Goal: Navigation & Orientation: Find specific page/section

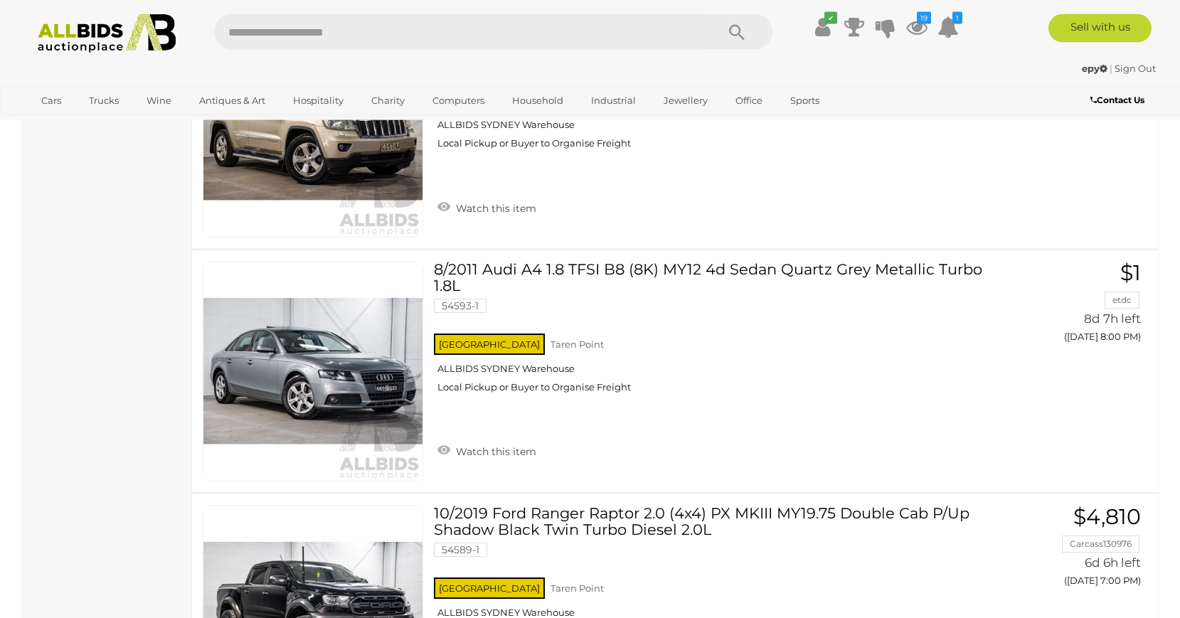
scroll to position [9953, 0]
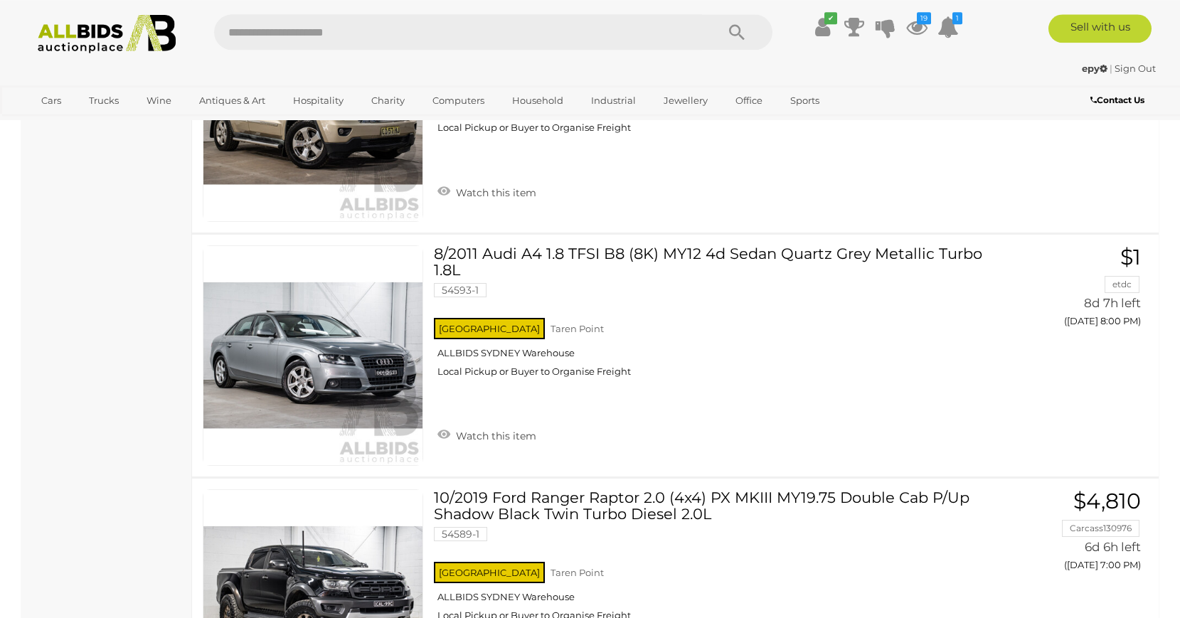
click at [89, 36] on img at bounding box center [107, 33] width 154 height 39
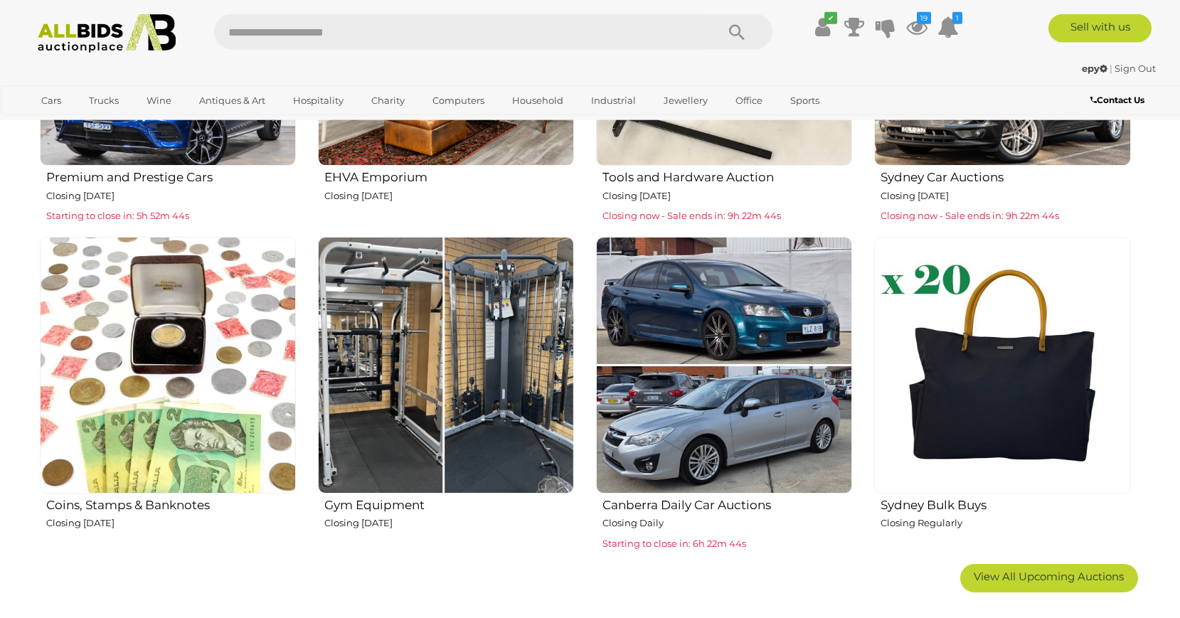
scroll to position [870, 0]
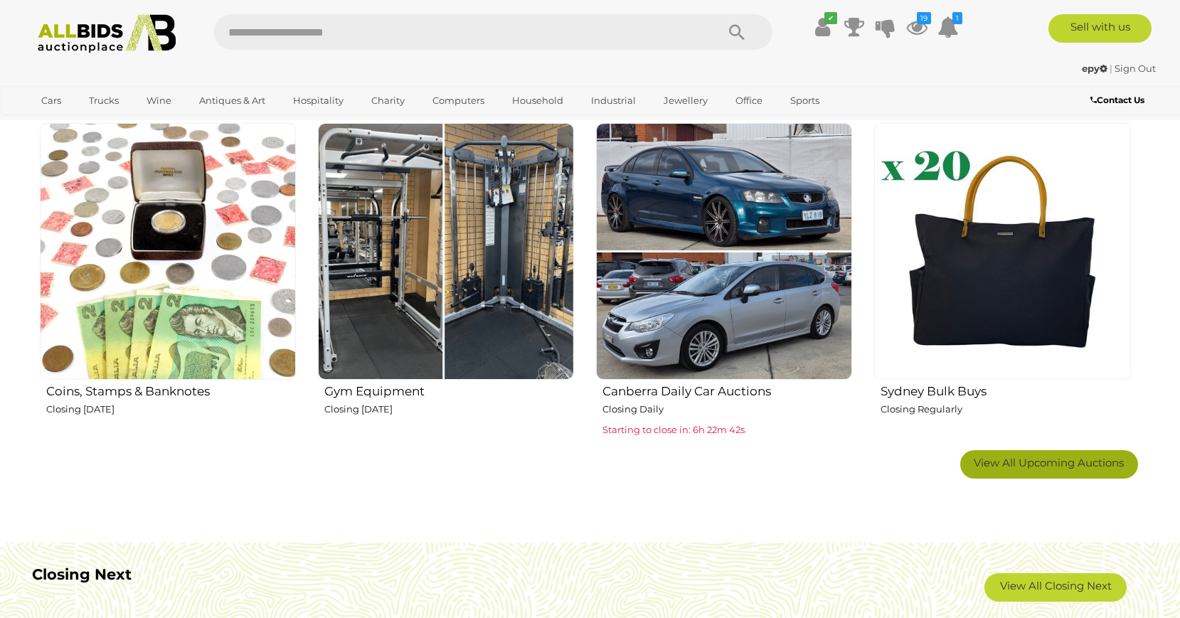
click at [1072, 459] on span "View All Upcoming Auctions" at bounding box center [1049, 463] width 150 height 14
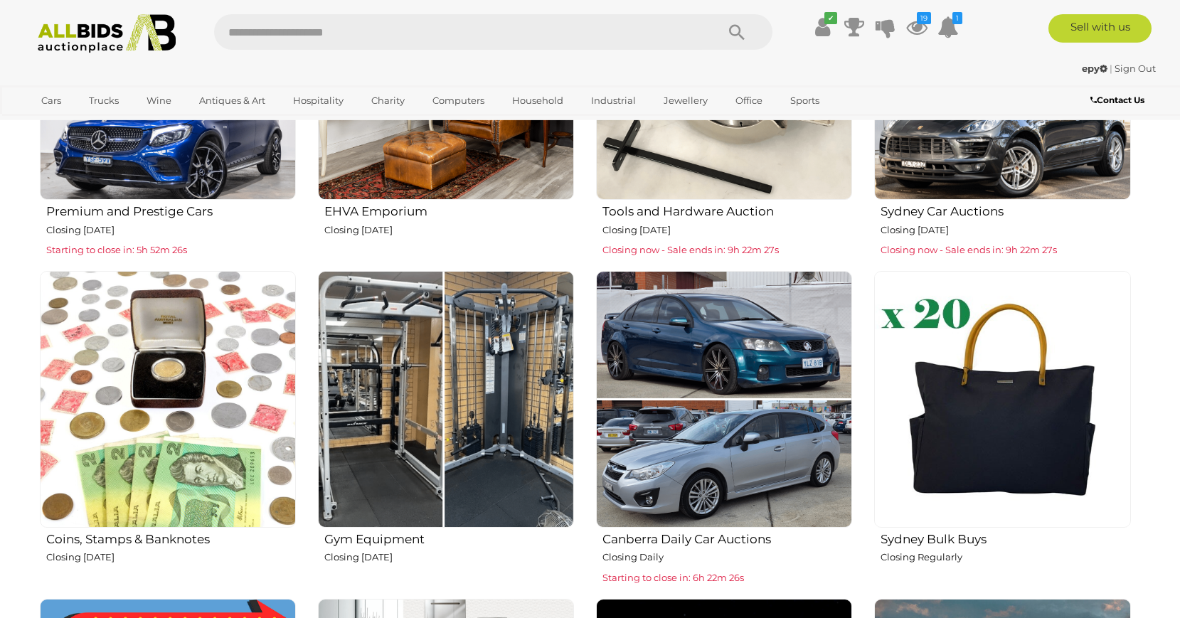
scroll to position [653, 0]
